Goal: Navigation & Orientation: Find specific page/section

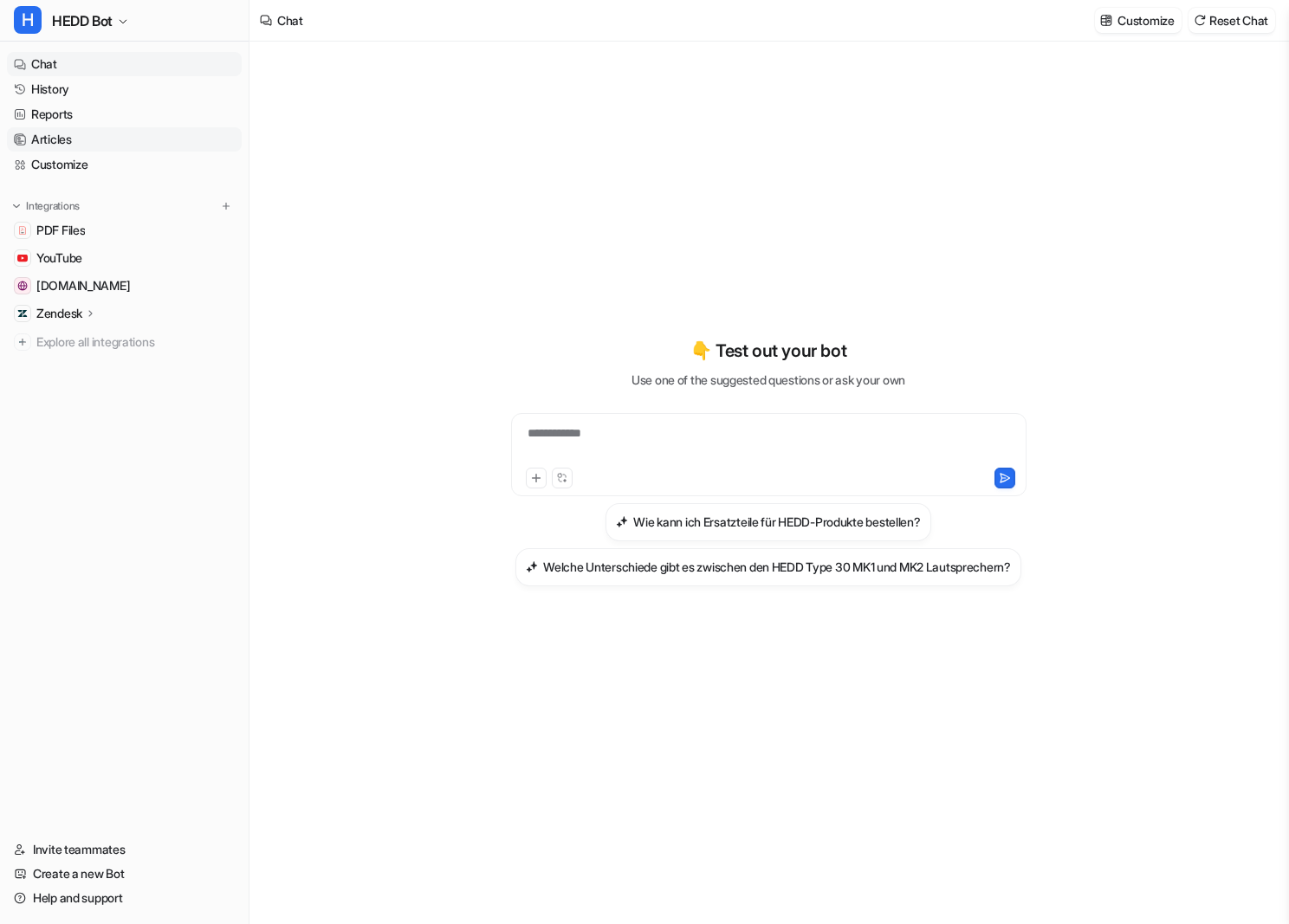
click at [28, 149] on link "Articles" at bounding box center [125, 139] width 235 height 25
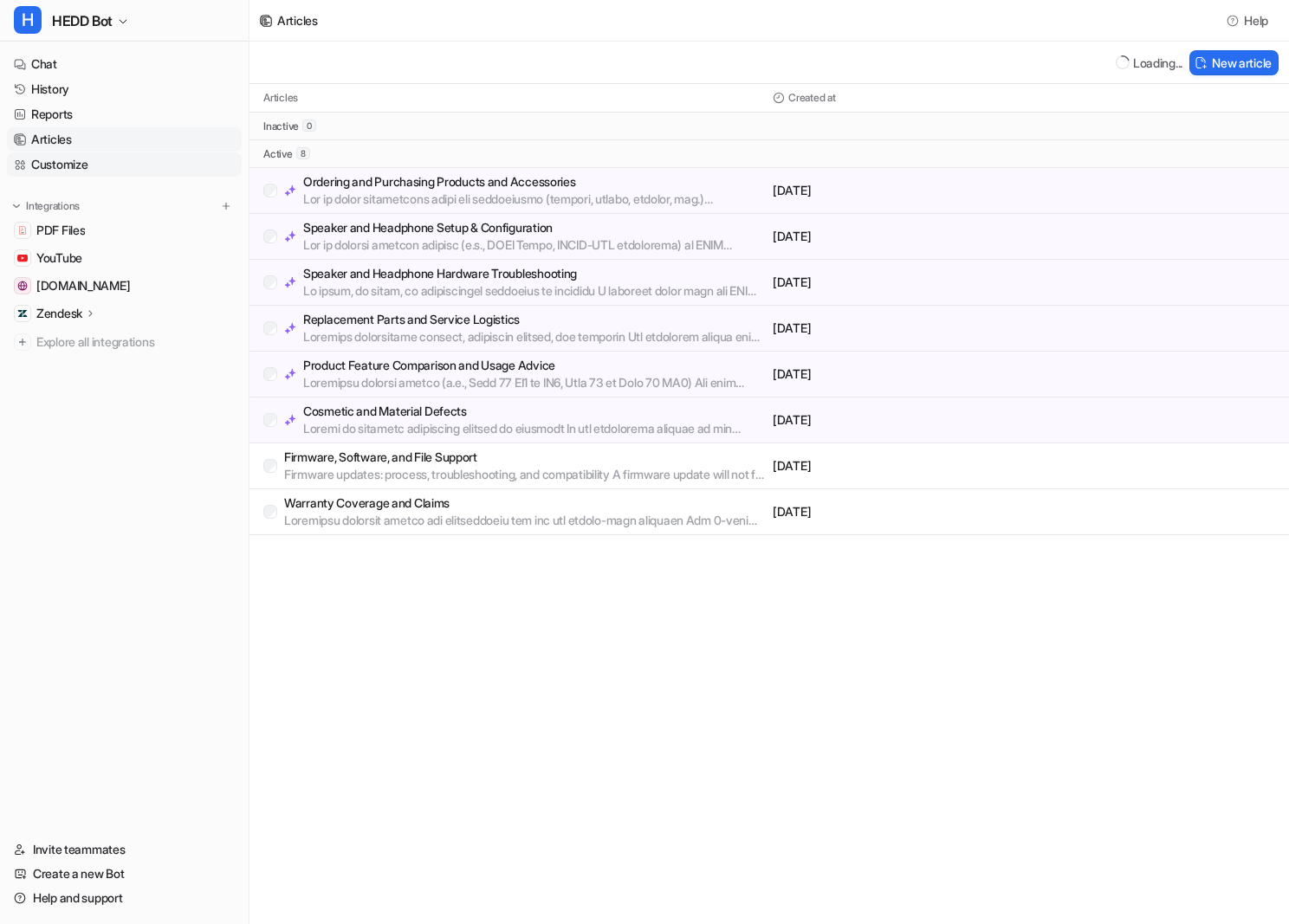
click at [28, 152] on link "Customize" at bounding box center [125, 164] width 235 height 25
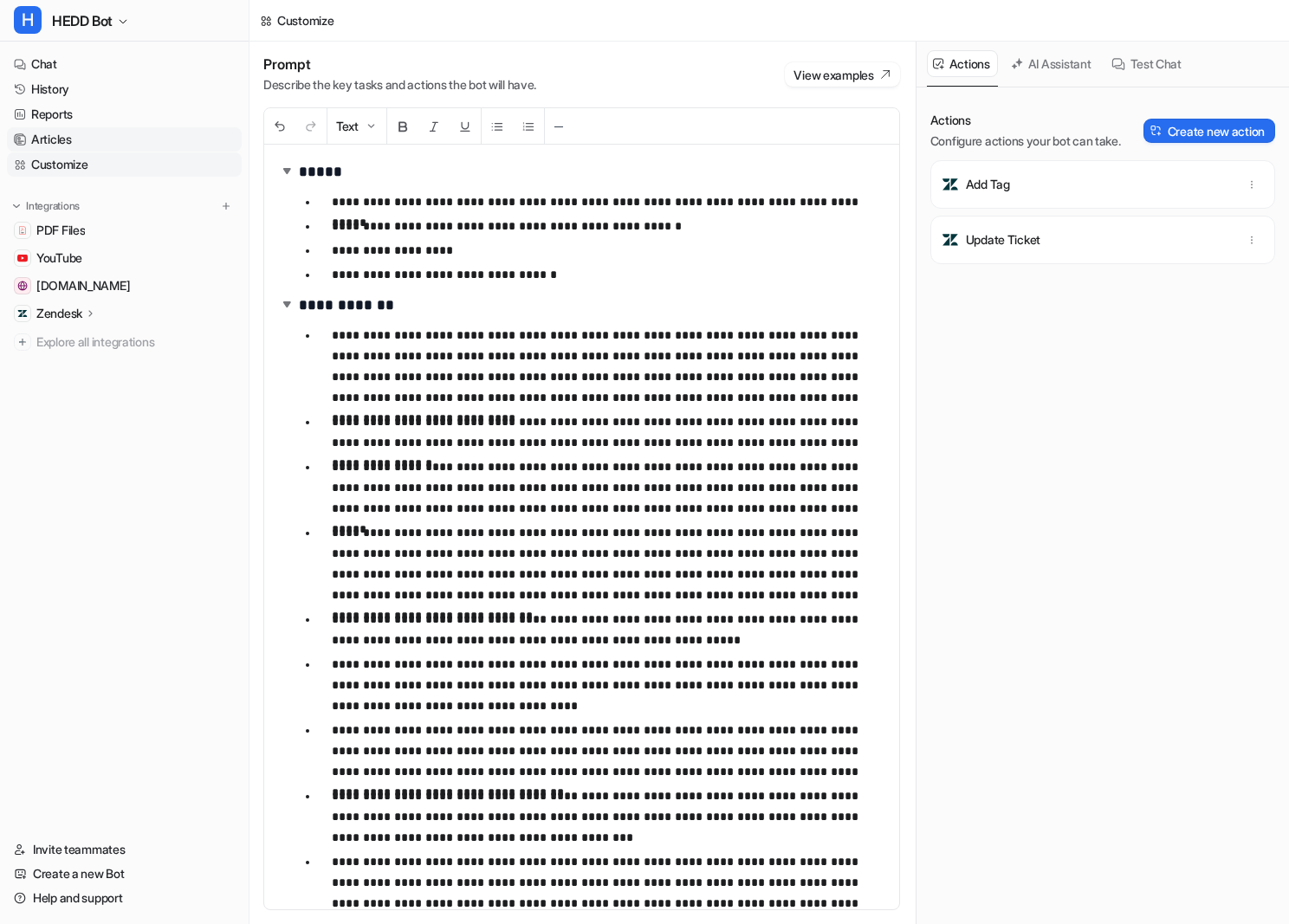
click at [28, 151] on link "Articles" at bounding box center [125, 139] width 235 height 25
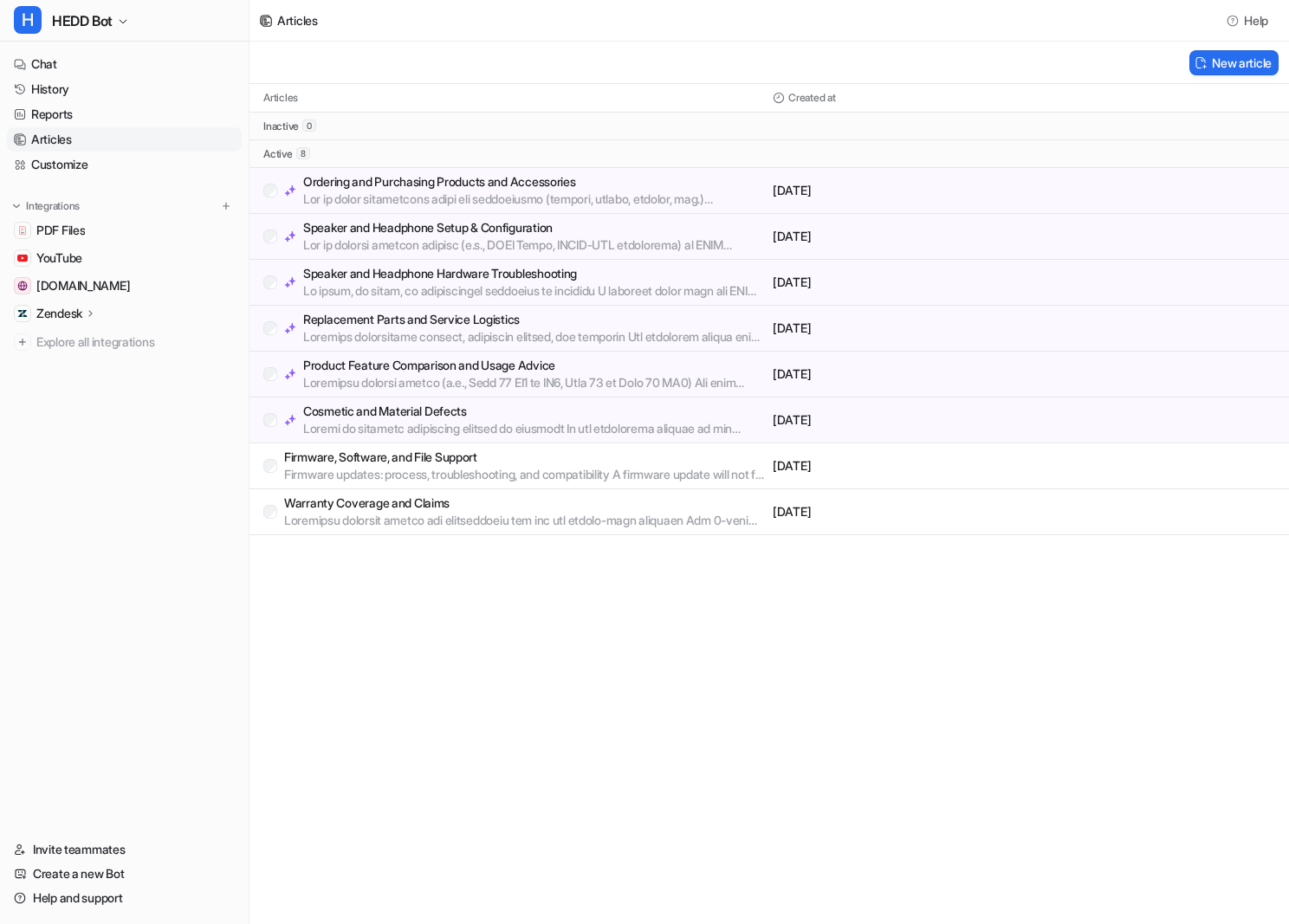
click at [430, 186] on p "Ordering and Purchasing Products and Accessories" at bounding box center [535, 182] width 463 height 18
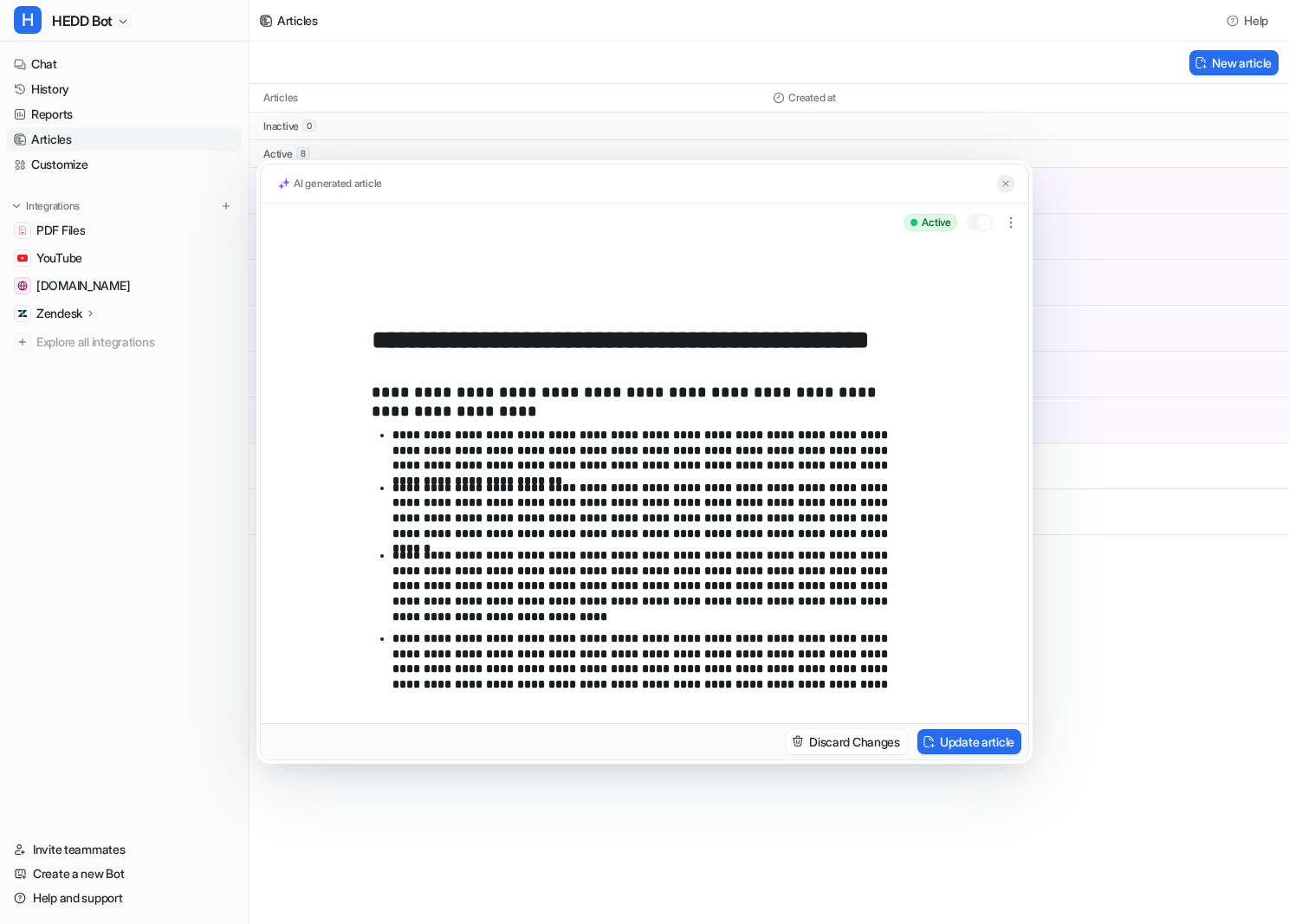
click at [997, 183] on button at bounding box center [1006, 184] width 18 height 18
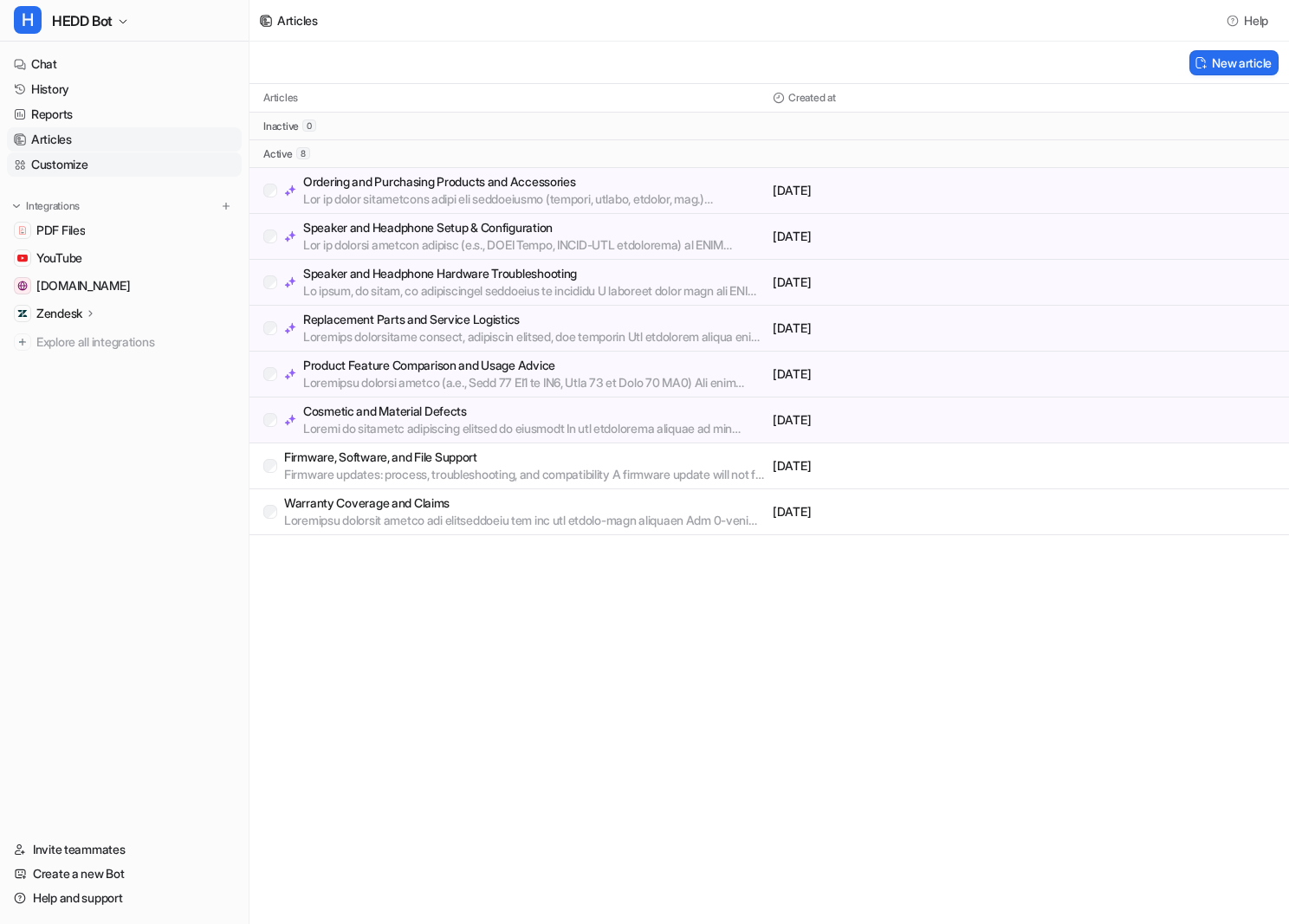
click at [26, 157] on link "Customize" at bounding box center [125, 164] width 235 height 25
